Goal: Task Accomplishment & Management: Manage account settings

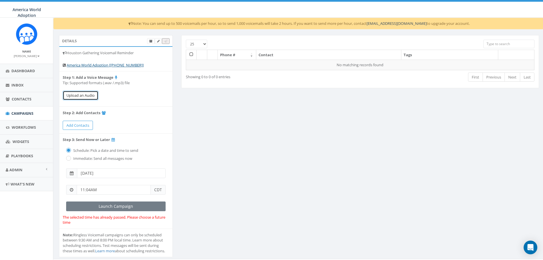
click at [83, 96] on button "Upload an Audio" at bounding box center [81, 95] width 36 height 9
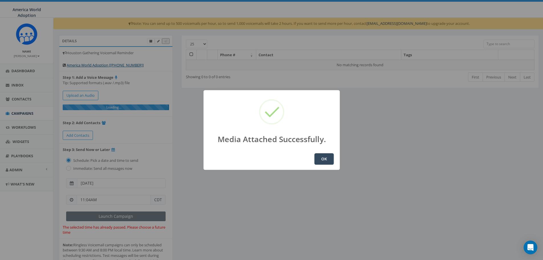
click at [323, 163] on button "OK" at bounding box center [323, 158] width 19 height 11
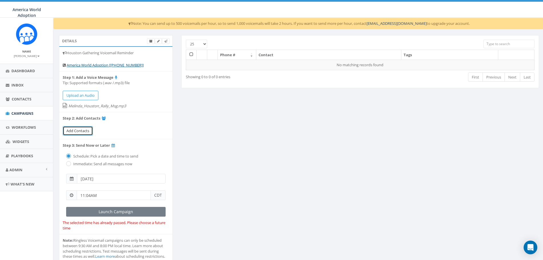
click at [83, 131] on span "Add Contacts" at bounding box center [77, 130] width 23 height 5
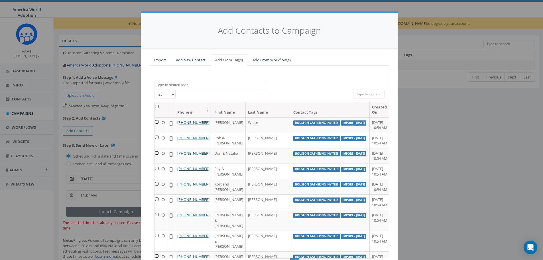
click at [236, 83] on textarea "Search" at bounding box center [210, 84] width 109 height 5
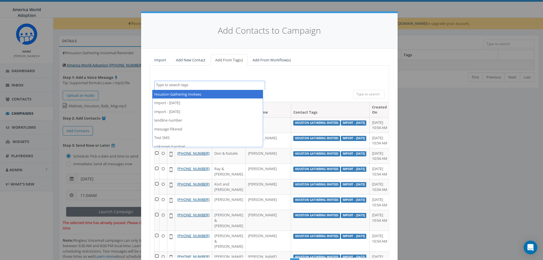
select select "Houston Gathering Invitees"
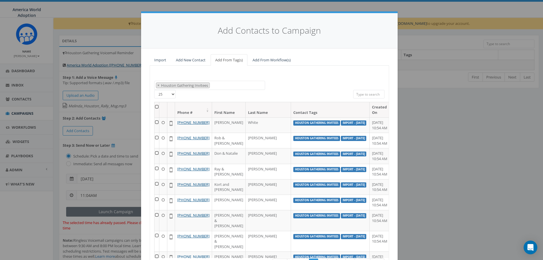
click at [156, 106] on th at bounding box center [157, 109] width 5 height 15
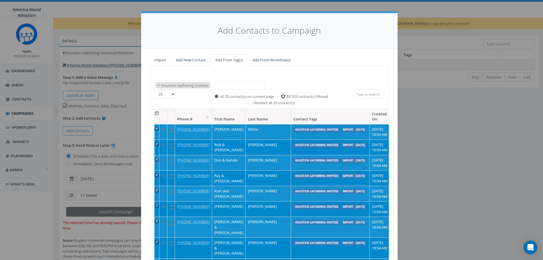
click at [283, 95] on input "All 103 contact(s) filtered" at bounding box center [285, 96] width 4 height 4
radio input "true"
click at [376, 67] on div "Houston Gathering Invitees Import - 08/11/2025 Import - 09/09/2025 landline num…" at bounding box center [269, 178] width 239 height 225
click at [362, 96] on input "search" at bounding box center [368, 94] width 31 height 9
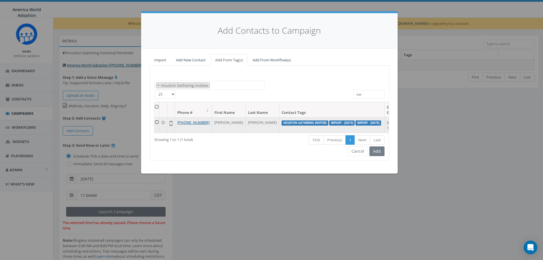
type input "nor"
click at [159, 122] on td at bounding box center [157, 124] width 5 height 15
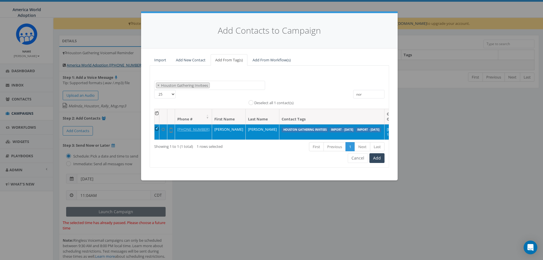
click at [159, 126] on td at bounding box center [157, 131] width 5 height 15
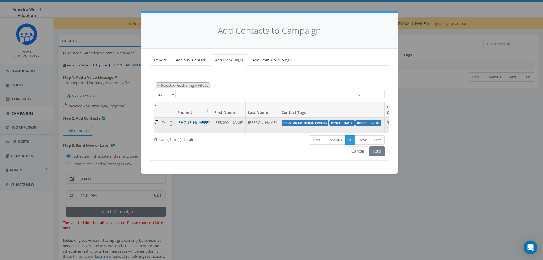
click at [165, 121] on icon at bounding box center [163, 123] width 3 height 4
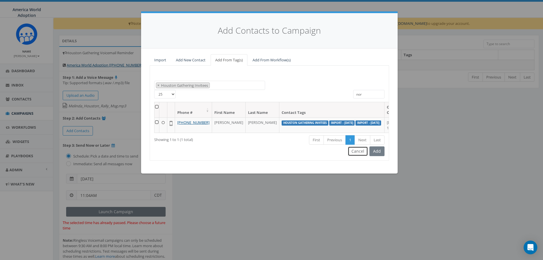
click at [362, 156] on button "Cancel" at bounding box center [358, 151] width 20 height 10
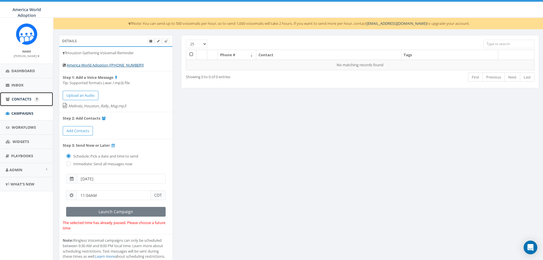
click at [21, 100] on span "Contacts" at bounding box center [22, 98] width 20 height 5
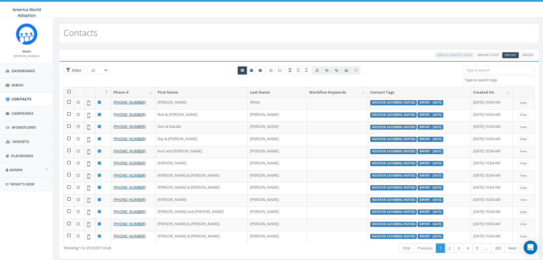
click at [470, 69] on input "search" at bounding box center [498, 70] width 71 height 9
click at [477, 79] on textarea "Search" at bounding box center [499, 80] width 69 height 5
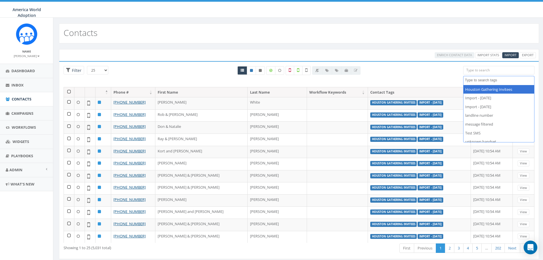
select select "Houston Gathering Invitees"
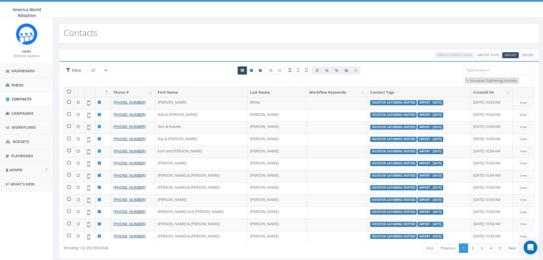
click at [472, 68] on input "search" at bounding box center [498, 70] width 71 height 9
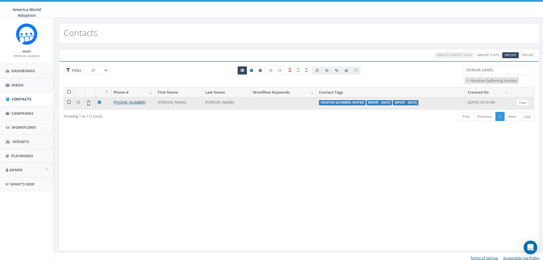
type input "norr"
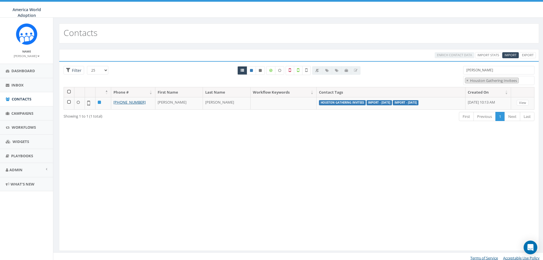
drag, startPoint x: 295, startPoint y: 100, endPoint x: 266, endPoint y: 120, distance: 35.1
click at [261, 123] on div "Loading the filters, please wait!! Phone Number is is not First Name is is not …" at bounding box center [299, 156] width 480 height 190
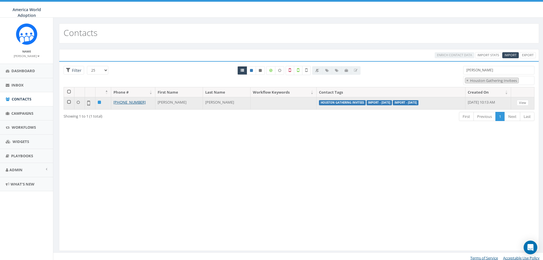
click at [319, 103] on label "Houston Gathering Invitees" at bounding box center [342, 102] width 47 height 5
click at [524, 102] on link "View" at bounding box center [523, 103] width 12 height 6
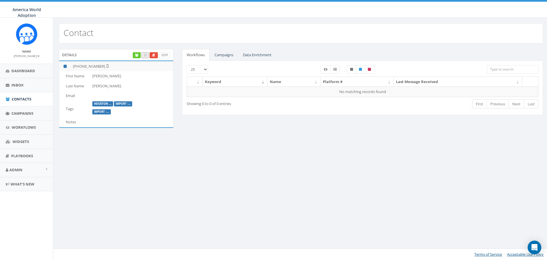
click at [103, 103] on label "Houston ..." at bounding box center [102, 103] width 21 height 5
click at [166, 55] on link "Edit" at bounding box center [164, 55] width 11 height 6
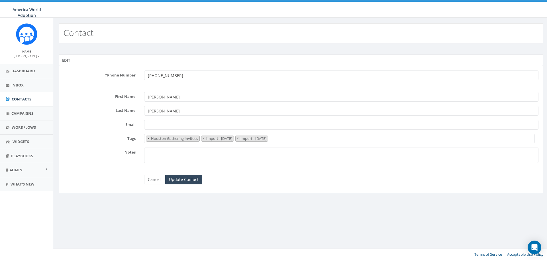
click at [149, 139] on span "×" at bounding box center [148, 138] width 2 height 5
select select "Import - [DATE]"
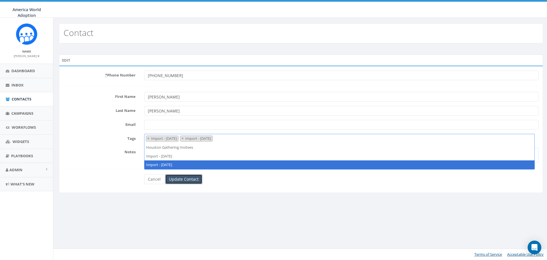
click at [174, 181] on input "Update Contact" at bounding box center [183, 179] width 37 height 10
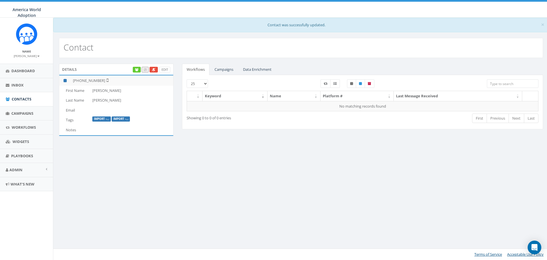
click at [499, 84] on input "search" at bounding box center [513, 83] width 52 height 9
click at [505, 85] on input "search" at bounding box center [513, 83] width 52 height 9
type input "primm"
click at [222, 70] on link "Campaigns" at bounding box center [224, 70] width 28 height 12
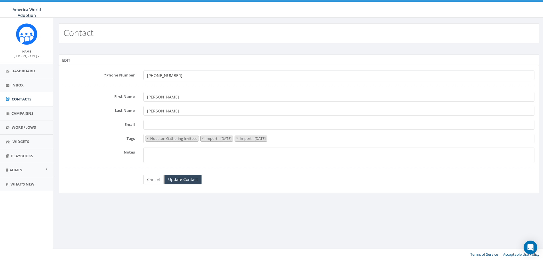
select select "Import - [DATE]"
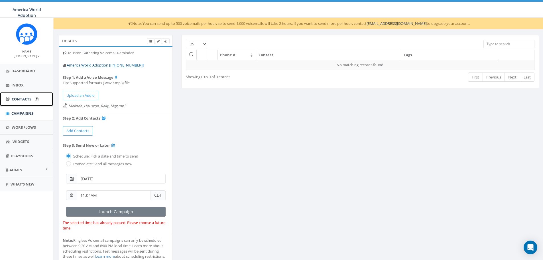
click at [29, 96] on link "Contacts" at bounding box center [26, 99] width 53 height 14
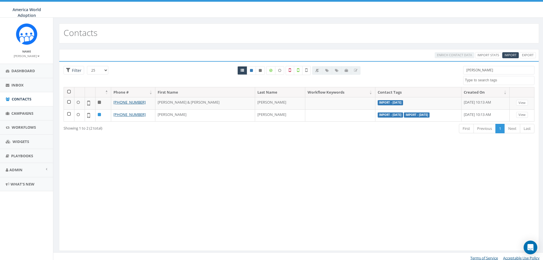
select select
click at [503, 72] on input "[PERSON_NAME]" at bounding box center [498, 70] width 71 height 9
type input "n"
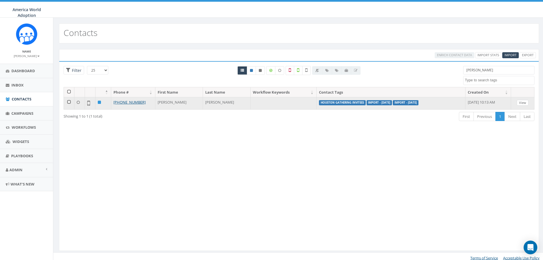
type input "[PERSON_NAME]"
click at [520, 103] on link "View" at bounding box center [523, 103] width 12 height 6
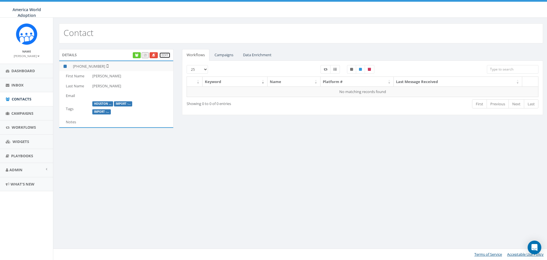
click at [166, 56] on link "Edit" at bounding box center [164, 55] width 11 height 6
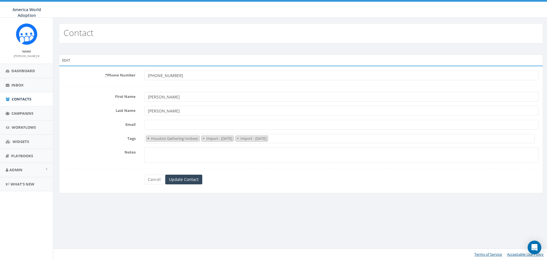
click at [148, 139] on span "×" at bounding box center [148, 138] width 2 height 5
select select "Import - [DATE]"
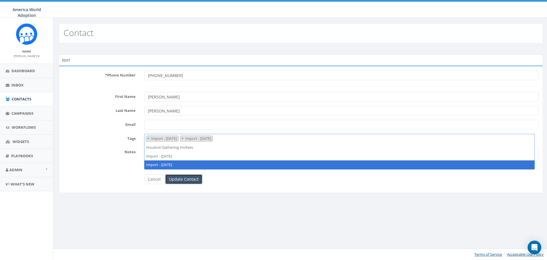
click at [180, 178] on input "Update Contact" at bounding box center [183, 179] width 37 height 10
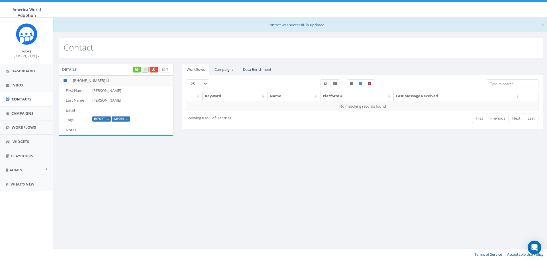
click at [508, 82] on input "search" at bounding box center [513, 83] width 52 height 9
type input "y"
click at [23, 96] on span "Contacts" at bounding box center [22, 98] width 20 height 5
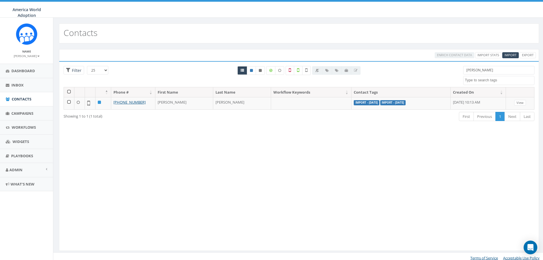
select select
drag, startPoint x: 490, startPoint y: 70, endPoint x: 463, endPoint y: 70, distance: 27.4
click at [463, 70] on input "[PERSON_NAME]" at bounding box center [498, 70] width 71 height 9
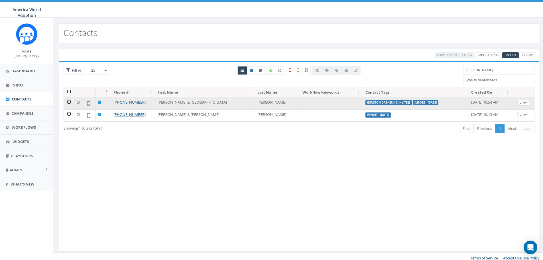
type input "[PERSON_NAME]"
click at [524, 102] on link "View" at bounding box center [523, 103] width 12 height 6
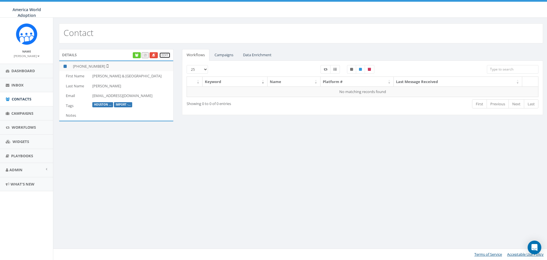
click at [165, 54] on link "Edit" at bounding box center [164, 55] width 11 height 6
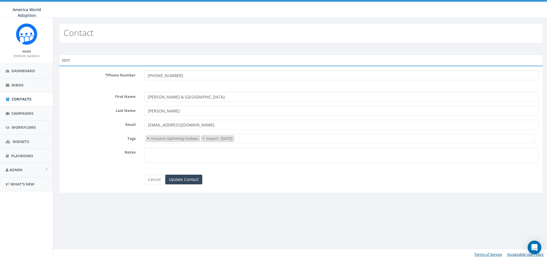
click at [149, 139] on span "×" at bounding box center [148, 138] width 2 height 5
select select "Import - [DATE]"
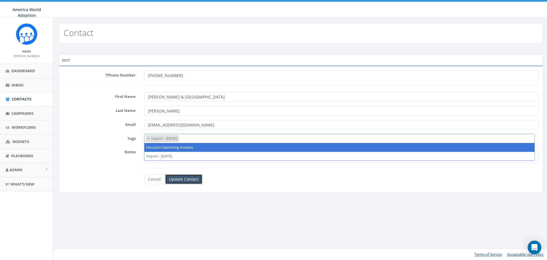
click at [182, 179] on input "Update Contact" at bounding box center [183, 179] width 37 height 10
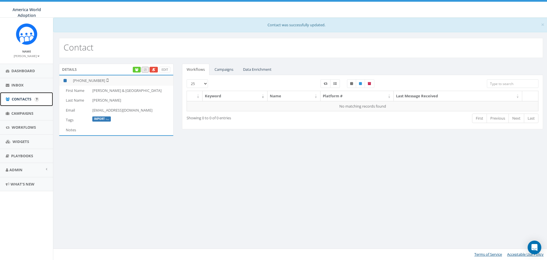
click at [25, 97] on span "Contacts" at bounding box center [22, 98] width 20 height 5
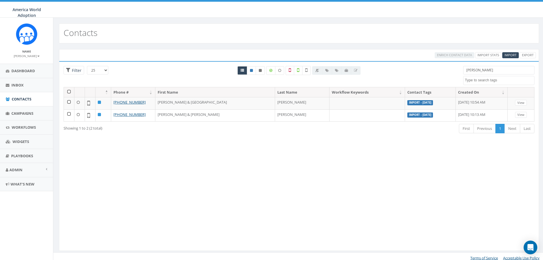
select select
drag, startPoint x: 480, startPoint y: 70, endPoint x: 453, endPoint y: 69, distance: 26.5
click at [453, 69] on div "25 50 100 Filter [PERSON_NAME] Houston Gathering Invitees Import - [DATE] Impor…" at bounding box center [299, 76] width 480 height 21
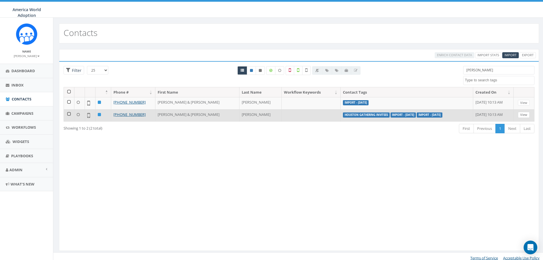
type input "[PERSON_NAME]"
click at [522, 114] on link "View" at bounding box center [524, 115] width 12 height 6
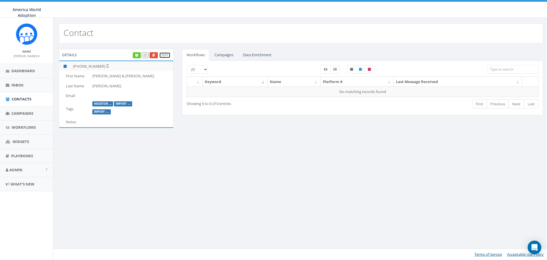
click at [166, 54] on link "Edit" at bounding box center [164, 55] width 11 height 6
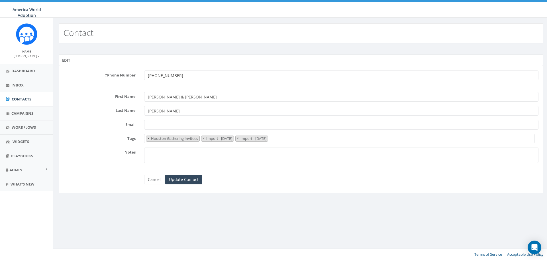
click at [148, 139] on span "×" at bounding box center [148, 138] width 2 height 5
select select "Import - [DATE]"
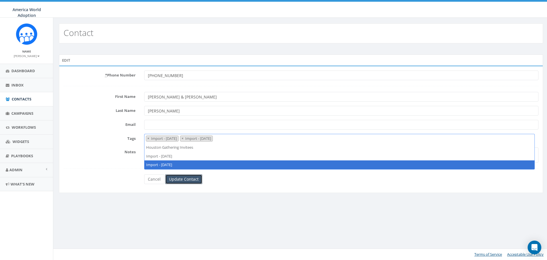
click at [180, 179] on input "Update Contact" at bounding box center [183, 179] width 37 height 10
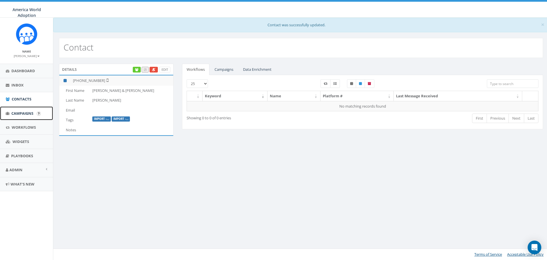
click at [26, 113] on span "Campaigns" at bounding box center [22, 113] width 22 height 5
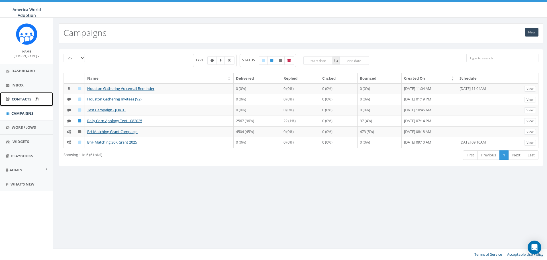
click at [21, 102] on link "Contacts" at bounding box center [26, 99] width 53 height 14
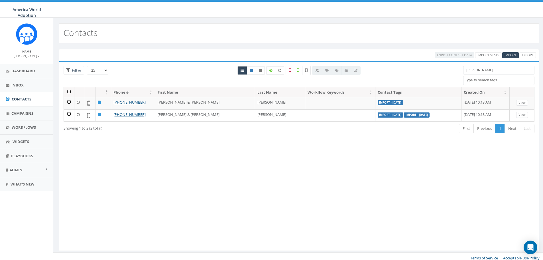
select select
drag, startPoint x: 473, startPoint y: 68, endPoint x: 434, endPoint y: 66, distance: 39.7
click at [434, 66] on div "25 50 100 Filter hubbell Houston Gathering Invitees Import - 08/11/2025 Import …" at bounding box center [299, 76] width 480 height 21
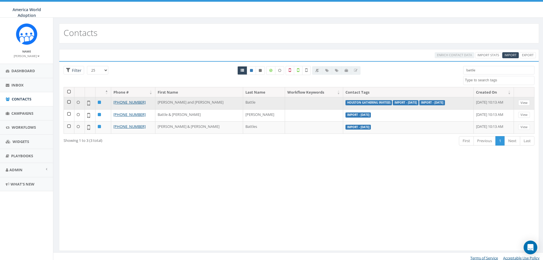
type input "battle"
click at [526, 103] on link "View" at bounding box center [524, 103] width 12 height 6
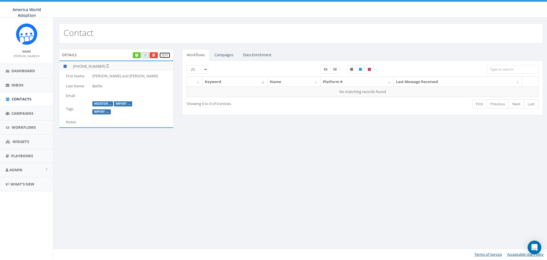
click at [167, 53] on link "Edit" at bounding box center [164, 55] width 11 height 6
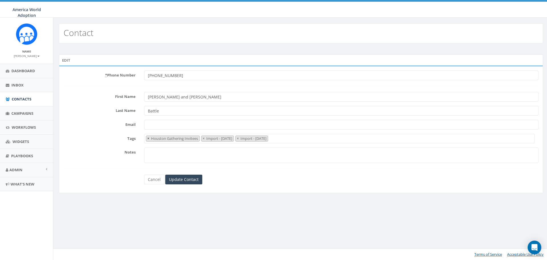
click at [147, 138] on span "×" at bounding box center [148, 138] width 2 height 5
select select "Import - 09/09/2025"
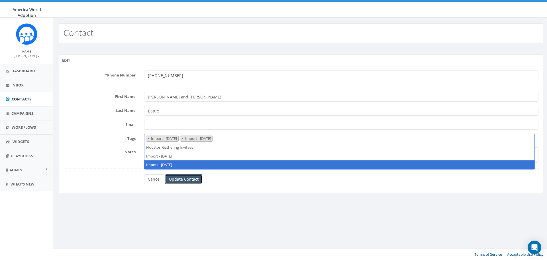
click at [186, 181] on input "Update Contact" at bounding box center [183, 179] width 37 height 10
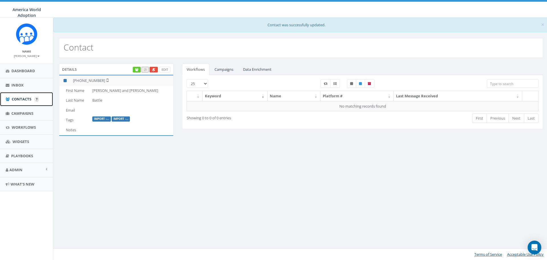
click at [24, 99] on span "Contacts" at bounding box center [22, 98] width 20 height 5
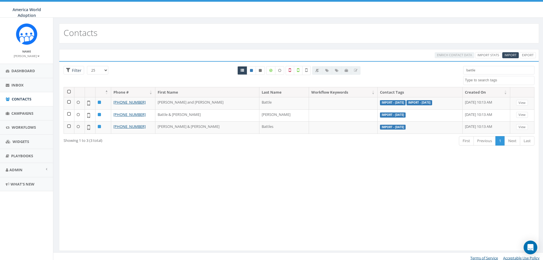
select select
drag, startPoint x: 471, startPoint y: 72, endPoint x: 435, endPoint y: 72, distance: 35.9
click at [438, 73] on div "25 50 100 Filter battle Houston Gathering Invitees Import - 08/11/2025 Import -…" at bounding box center [299, 76] width 480 height 21
click at [477, 69] on input "battle" at bounding box center [498, 70] width 71 height 9
drag, startPoint x: 477, startPoint y: 69, endPoint x: 464, endPoint y: 73, distance: 13.4
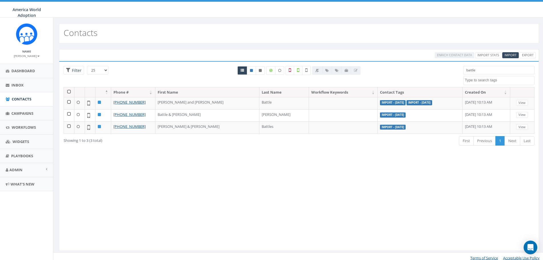
click at [464, 73] on input "battle" at bounding box center [498, 70] width 71 height 9
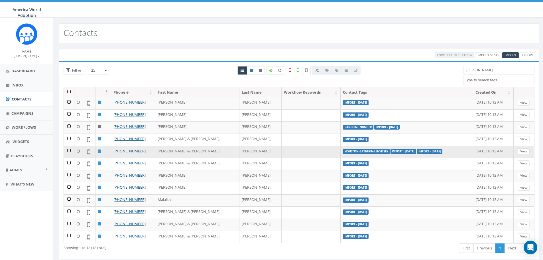
type input "wilson"
click at [519, 151] on link "View" at bounding box center [524, 151] width 12 height 6
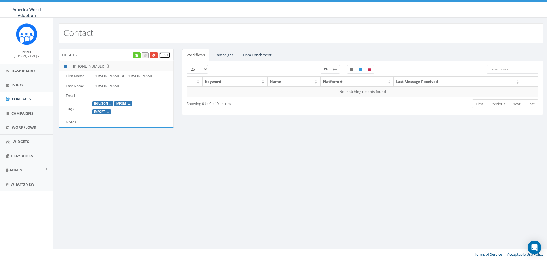
click at [164, 56] on link "Edit" at bounding box center [164, 55] width 11 height 6
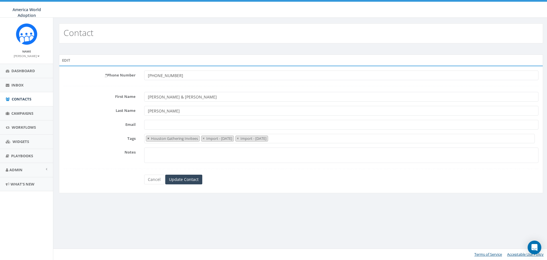
click at [148, 139] on span "×" at bounding box center [148, 138] width 2 height 5
select select "Import - [DATE]"
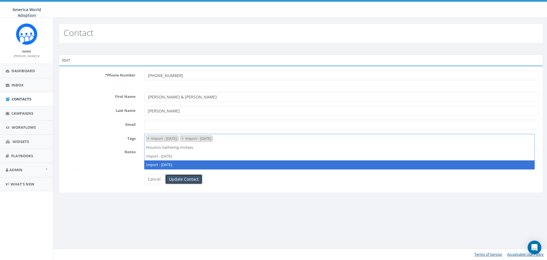
click at [177, 182] on input "Update Contact" at bounding box center [183, 179] width 37 height 10
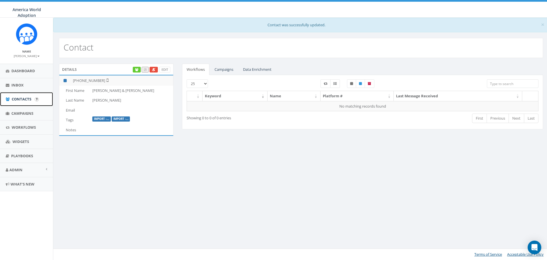
click at [23, 99] on span "Contacts" at bounding box center [22, 98] width 20 height 5
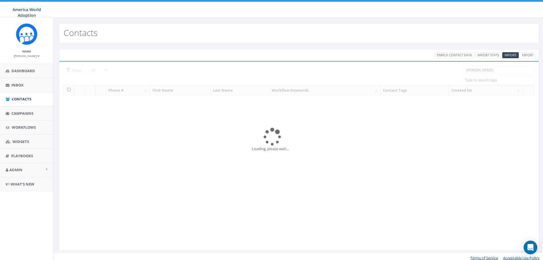
select select
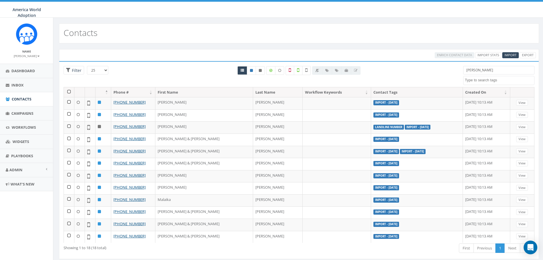
drag, startPoint x: 472, startPoint y: 71, endPoint x: 449, endPoint y: 71, distance: 23.1
click at [449, 71] on div "25 50 100 Filter wilson Houston Gathering Invitees Import - 08/11/2025 Import -…" at bounding box center [299, 76] width 480 height 21
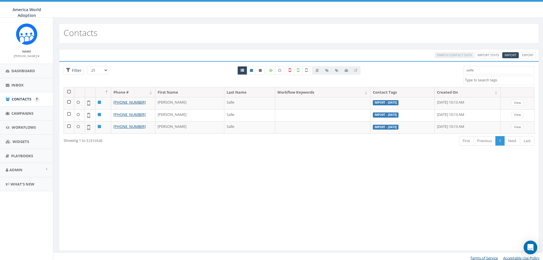
type input "salle"
click at [17, 100] on span "Contacts" at bounding box center [22, 98] width 20 height 5
select select
click at [484, 68] on input "salle" at bounding box center [498, 70] width 71 height 9
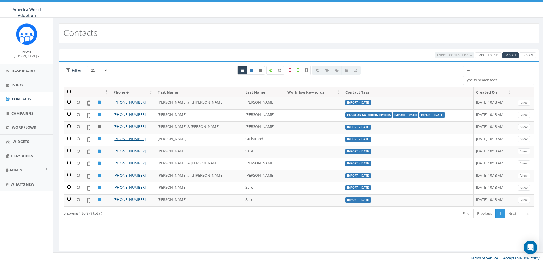
type input "s"
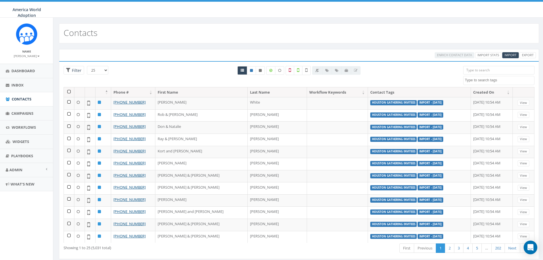
click at [478, 77] on span at bounding box center [498, 80] width 71 height 9
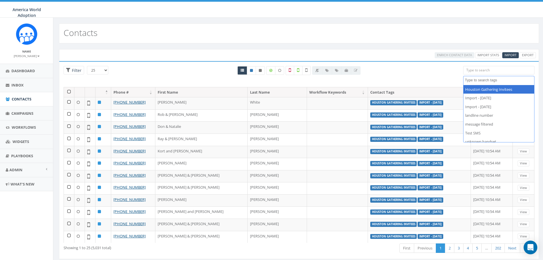
select select "Houston Gathering Invitees"
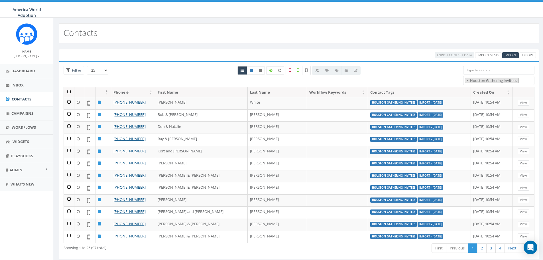
click at [68, 92] on th at bounding box center [69, 92] width 11 height 10
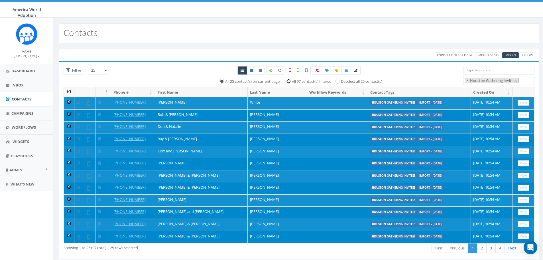
click at [288, 81] on input "All 97 contact(s) filtered" at bounding box center [290, 81] width 4 height 4
radio input "true"
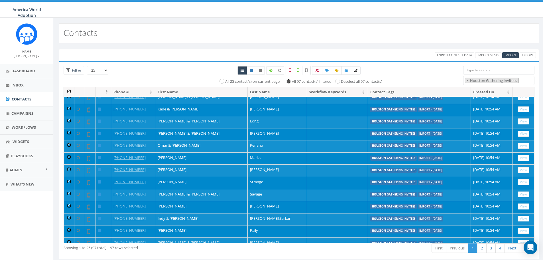
scroll to position [160, 0]
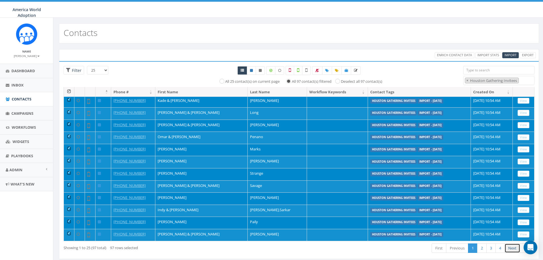
click at [514, 245] on link "Next" at bounding box center [513, 247] width 16 height 9
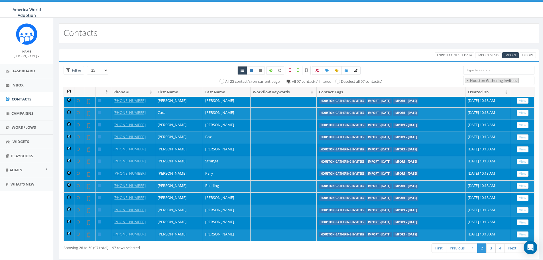
scroll to position [12, 0]
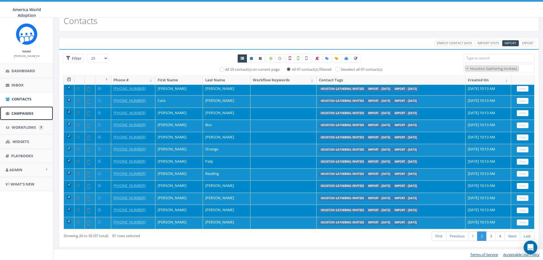
click at [26, 114] on span "Campaigns" at bounding box center [22, 113] width 22 height 5
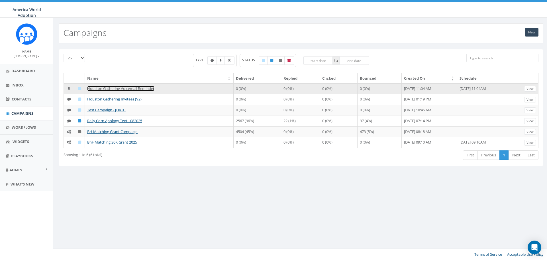
click at [113, 89] on link "Houston Gathering Voicemail Reminder" at bounding box center [120, 88] width 67 height 5
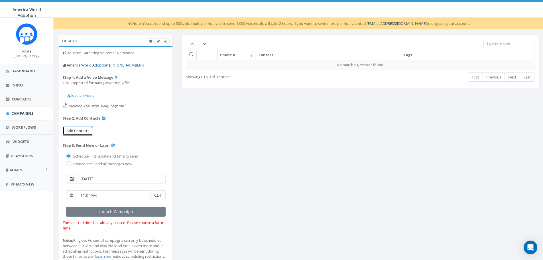
click at [76, 130] on span "Add Contacts" at bounding box center [77, 130] width 23 height 5
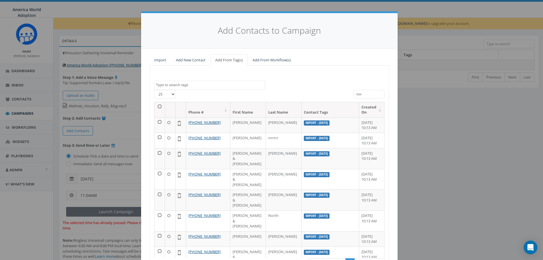
click at [238, 87] on textarea "Search" at bounding box center [210, 84] width 109 height 5
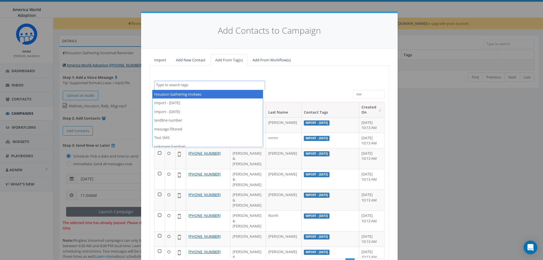
select select "Houston Gathering Invitees"
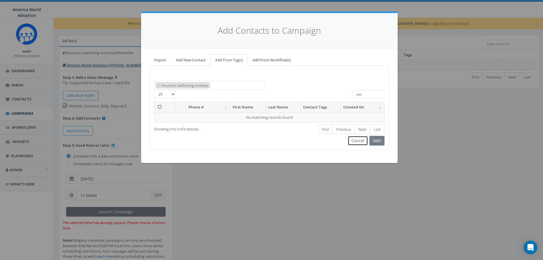
click at [355, 142] on button "Cancel" at bounding box center [358, 141] width 20 height 10
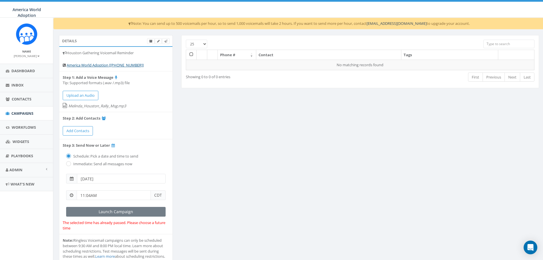
click at [74, 178] on span at bounding box center [71, 179] width 11 height 10
click at [105, 179] on input "2025-09-11" at bounding box center [121, 179] width 89 height 10
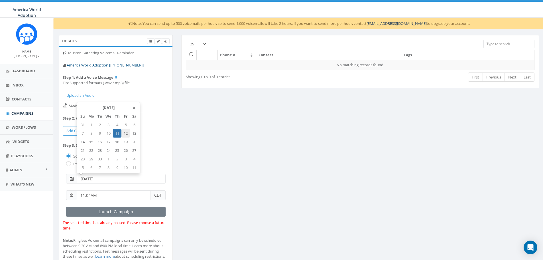
click at [125, 134] on td "12" at bounding box center [125, 133] width 9 height 9
type input "[DATE]"
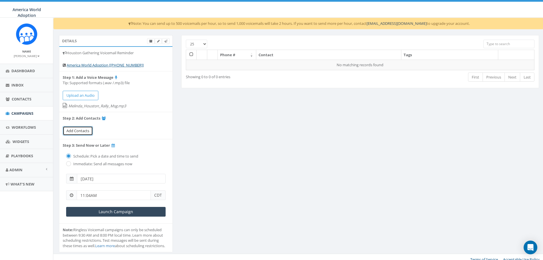
click at [86, 131] on span "Add Contacts" at bounding box center [77, 130] width 23 height 5
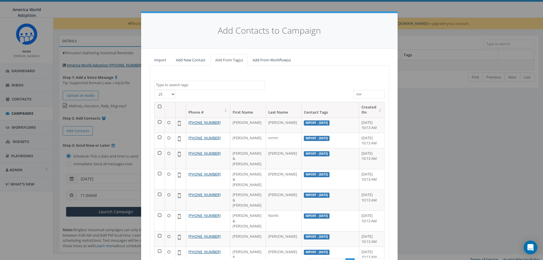
click at [186, 83] on textarea "Search" at bounding box center [210, 84] width 109 height 5
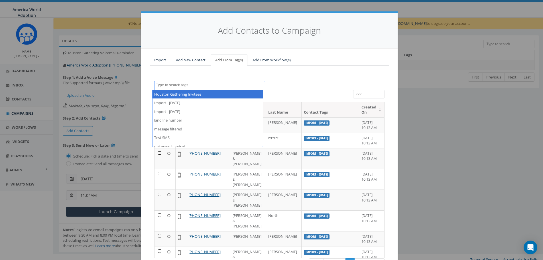
select select "Houston Gathering Invitees"
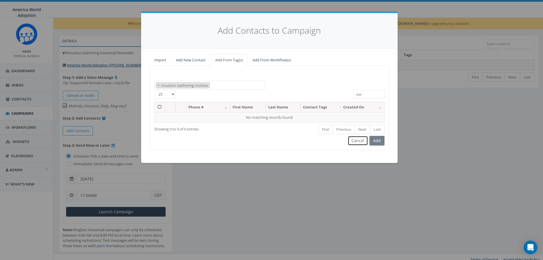
click at [360, 142] on button "Cancel" at bounding box center [358, 141] width 20 height 10
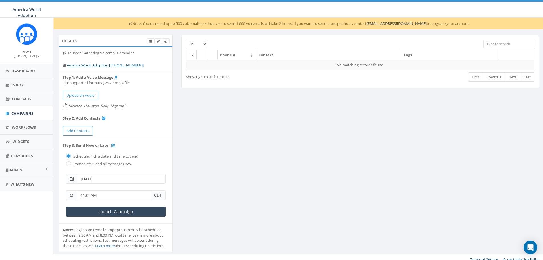
click at [493, 42] on input "search" at bounding box center [509, 44] width 51 height 9
click at [507, 46] on input "search" at bounding box center [509, 44] width 51 height 9
type input "h"
click at [78, 128] on span "Add Contacts" at bounding box center [77, 130] width 23 height 5
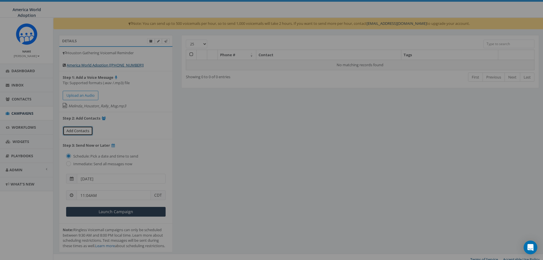
select select
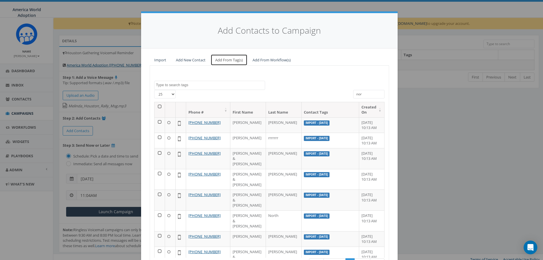
click at [219, 59] on link "Add From Tag(s)" at bounding box center [229, 60] width 37 height 12
click at [363, 95] on input "nor" at bounding box center [368, 94] width 31 height 9
type input "n"
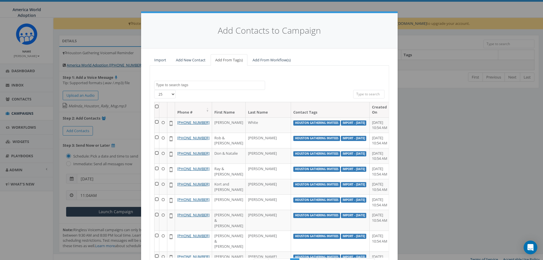
click at [173, 88] on span at bounding box center [209, 85] width 111 height 9
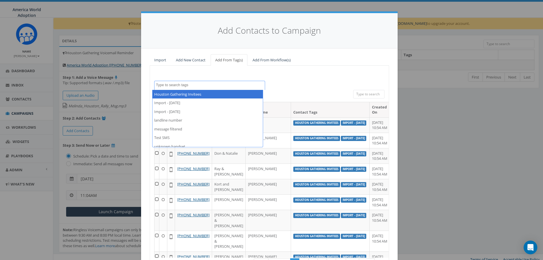
select select "Houston Gathering Invitees"
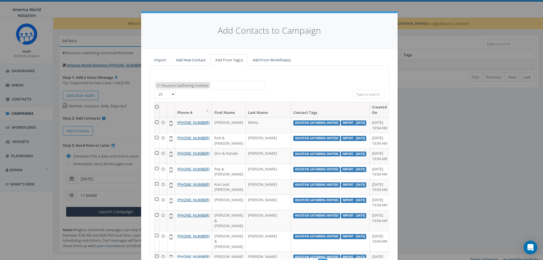
click at [157, 105] on th at bounding box center [157, 109] width 5 height 15
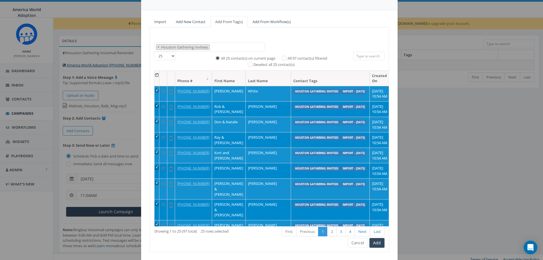
scroll to position [52, 0]
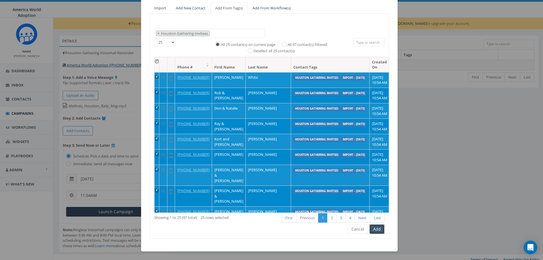
click at [379, 231] on button "Add" at bounding box center [377, 229] width 15 height 10
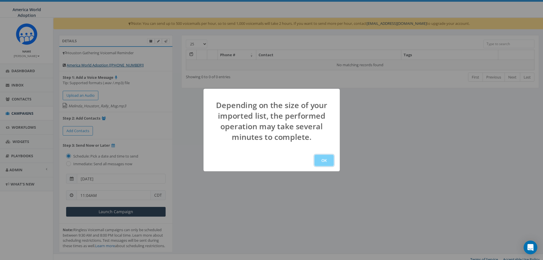
click at [327, 163] on button "OK" at bounding box center [323, 160] width 19 height 11
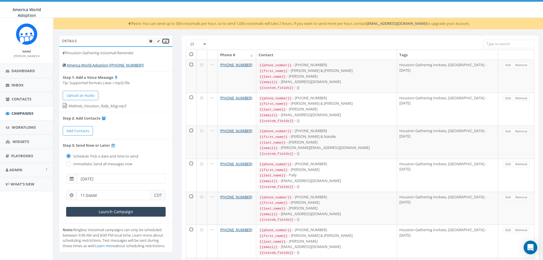
click at [168, 41] on link at bounding box center [166, 41] width 8 height 6
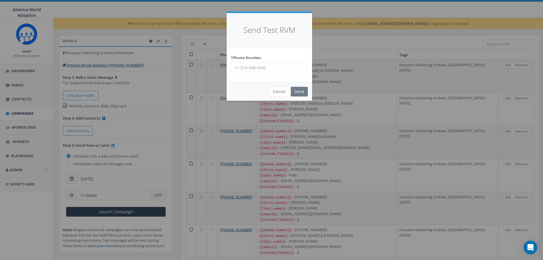
click at [268, 68] on input "* Phone Number" at bounding box center [269, 67] width 77 height 10
type input "18649796325"
click at [298, 92] on input "Send" at bounding box center [299, 92] width 17 height 10
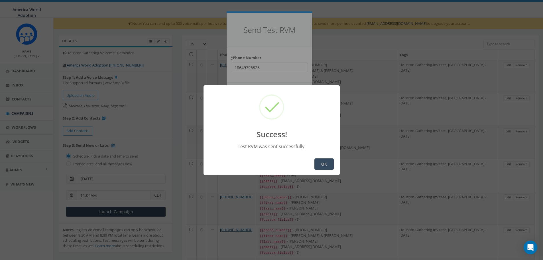
click at [330, 161] on button "OK" at bounding box center [323, 163] width 19 height 11
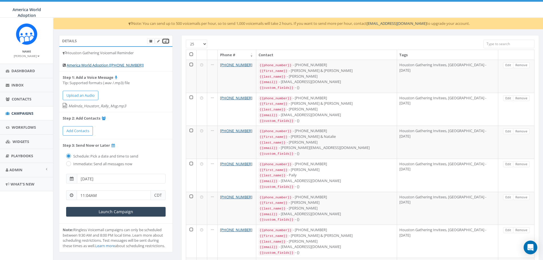
click at [168, 40] on link at bounding box center [166, 41] width 8 height 6
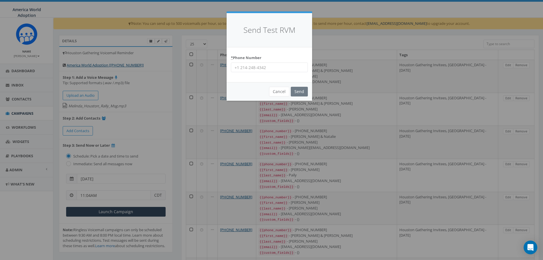
click at [250, 70] on input "* Phone Number" at bounding box center [269, 67] width 77 height 10
click at [247, 65] on input "86442232043" at bounding box center [269, 67] width 77 height 10
type input "8644232043"
click at [299, 92] on input "Send" at bounding box center [299, 92] width 17 height 10
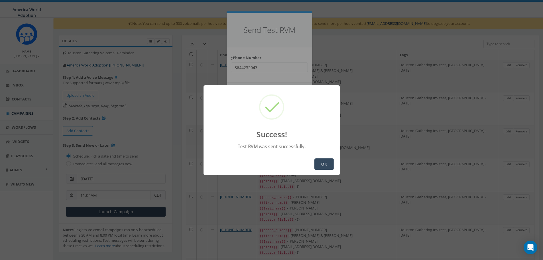
click at [320, 165] on button "OK" at bounding box center [323, 163] width 19 height 11
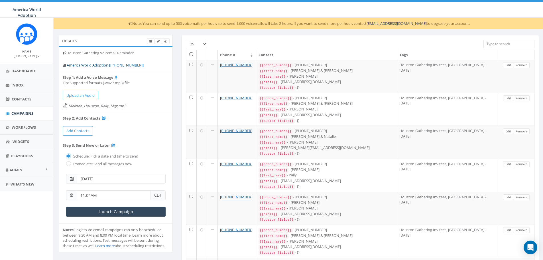
click at [192, 55] on th at bounding box center [191, 55] width 11 height 10
click at [191, 54] on th at bounding box center [191, 55] width 11 height 10
click at [81, 132] on span "Add Contacts" at bounding box center [77, 130] width 23 height 5
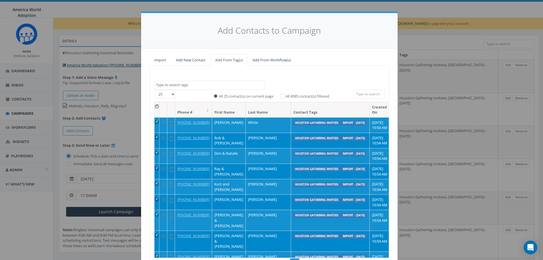
click at [413, 8] on div "Add Contacts to Campaign Import Add New Contact Add From Tag(s) Add From Workfl…" at bounding box center [271, 130] width 543 height 260
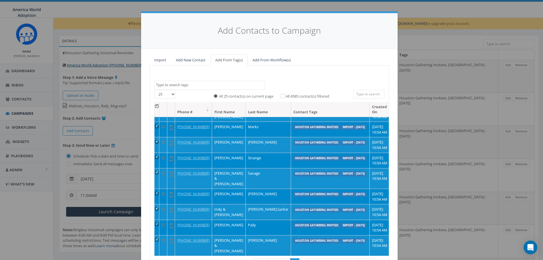
scroll to position [54, 0]
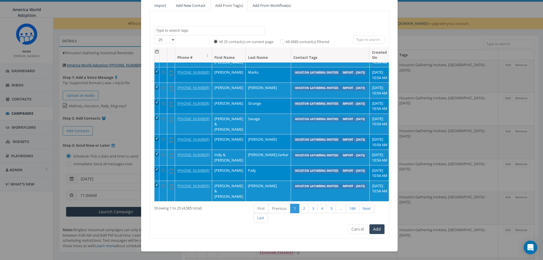
click at [220, 33] on span at bounding box center [209, 30] width 111 height 9
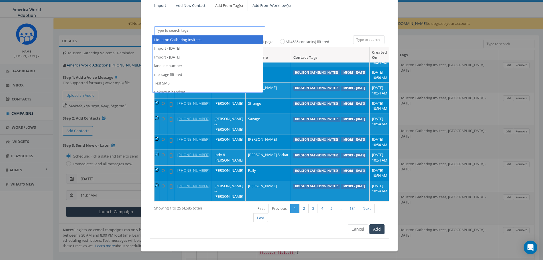
select select "Houston Gathering Invitees"
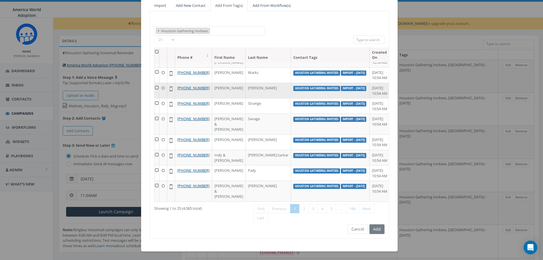
scroll to position [45, 0]
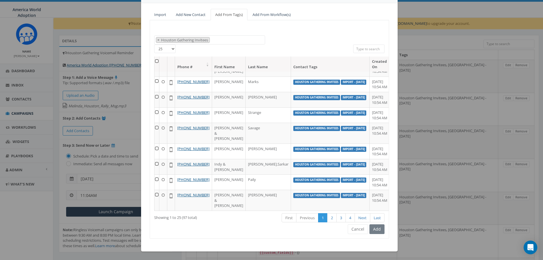
click at [156, 60] on th at bounding box center [157, 63] width 5 height 15
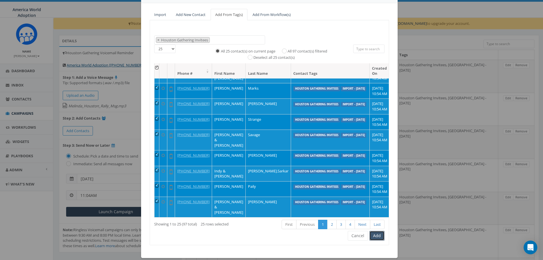
click at [376, 236] on button "Add" at bounding box center [377, 236] width 15 height 10
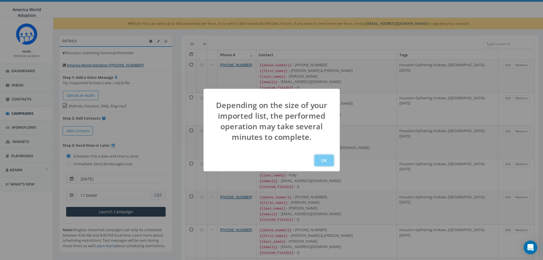
click at [323, 159] on button "OK" at bounding box center [323, 160] width 19 height 11
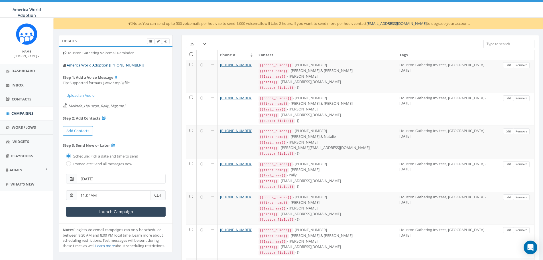
click at [204, 44] on select "25 50 100" at bounding box center [196, 44] width 21 height 9
select select "100"
click at [186, 40] on select "25 50 100" at bounding box center [196, 44] width 21 height 9
drag, startPoint x: 191, startPoint y: 54, endPoint x: 215, endPoint y: 56, distance: 24.0
click at [192, 54] on th at bounding box center [191, 55] width 11 height 10
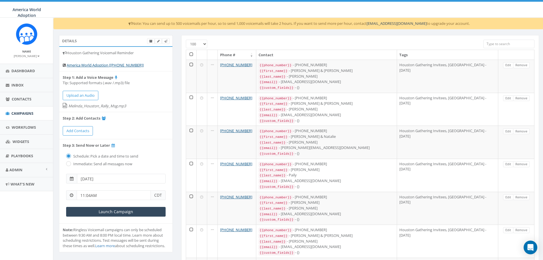
click at [192, 55] on th at bounding box center [191, 55] width 11 height 10
click at [153, 211] on input "Launch Campaign" at bounding box center [116, 212] width 100 height 10
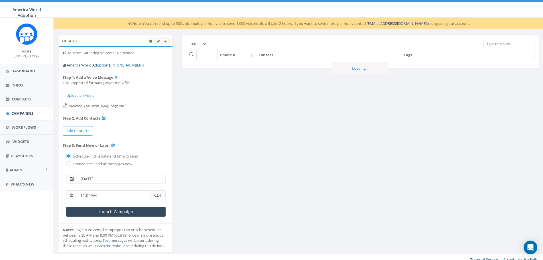
select select "100"
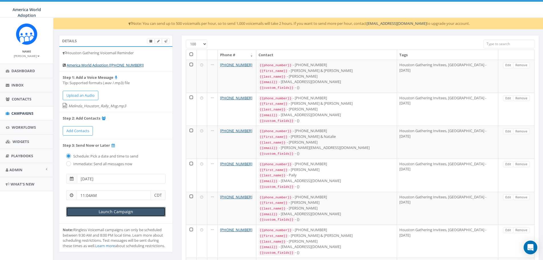
click at [108, 214] on input "Launch Campaign" at bounding box center [116, 212] width 100 height 10
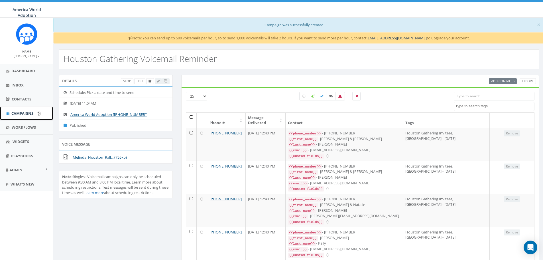
click at [30, 111] on span "Campaigns" at bounding box center [22, 113] width 22 height 5
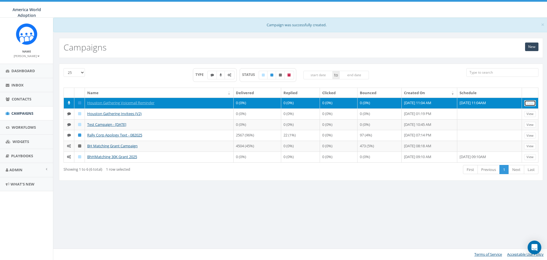
click at [528, 102] on link "View" at bounding box center [531, 103] width 12 height 6
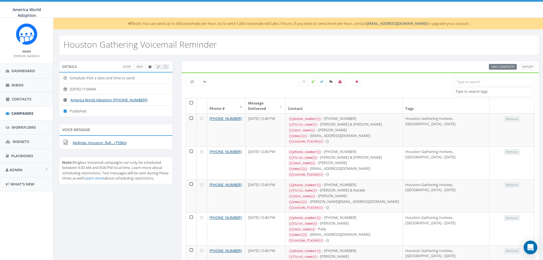
click at [191, 103] on th at bounding box center [191, 105] width 11 height 15
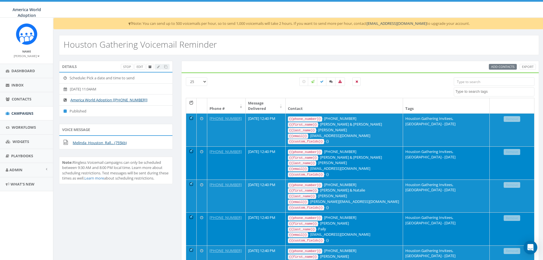
click at [282, 89] on div "All 25 contact(s) on current page All 25 contact(s) filtered" at bounding box center [330, 87] width 238 height 21
click at [27, 111] on span "Campaigns" at bounding box center [22, 113] width 22 height 5
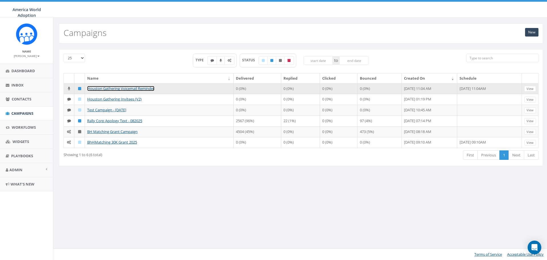
click at [109, 90] on link "Houston Gathering Voicemail Reminder" at bounding box center [120, 88] width 67 height 5
